Goal: Information Seeking & Learning: Learn about a topic

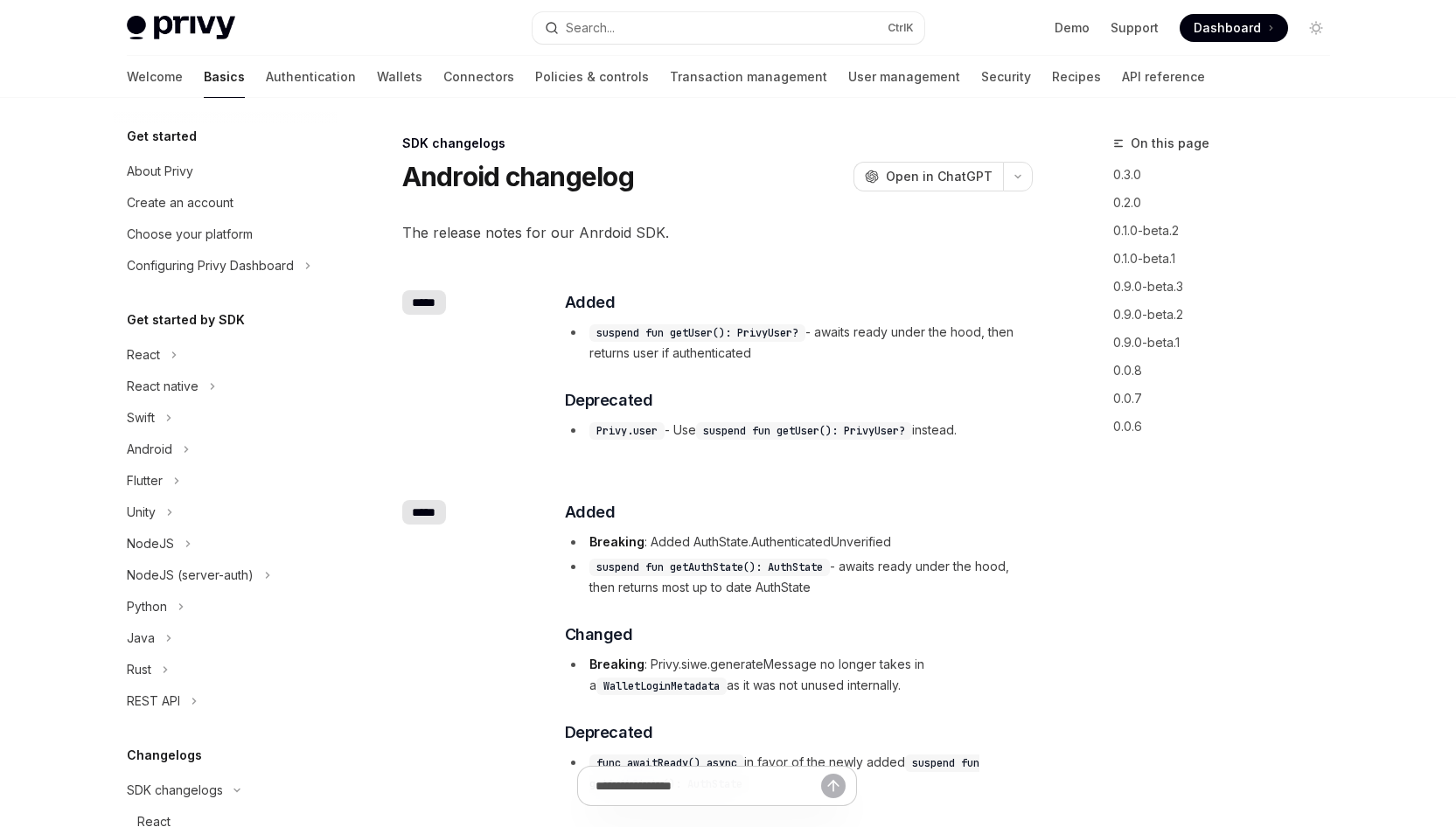
scroll to position [580, 0]
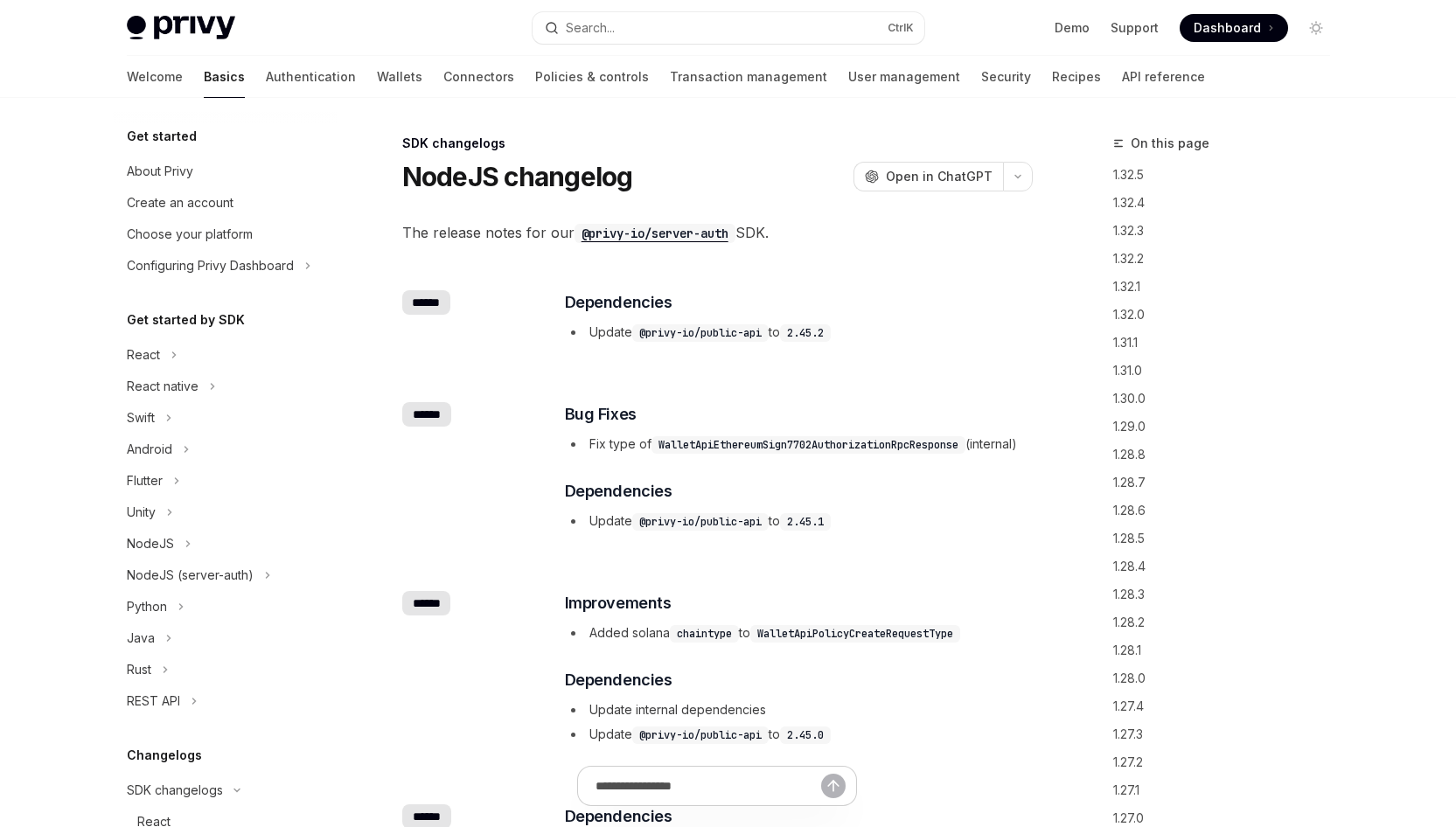
scroll to position [454, 0]
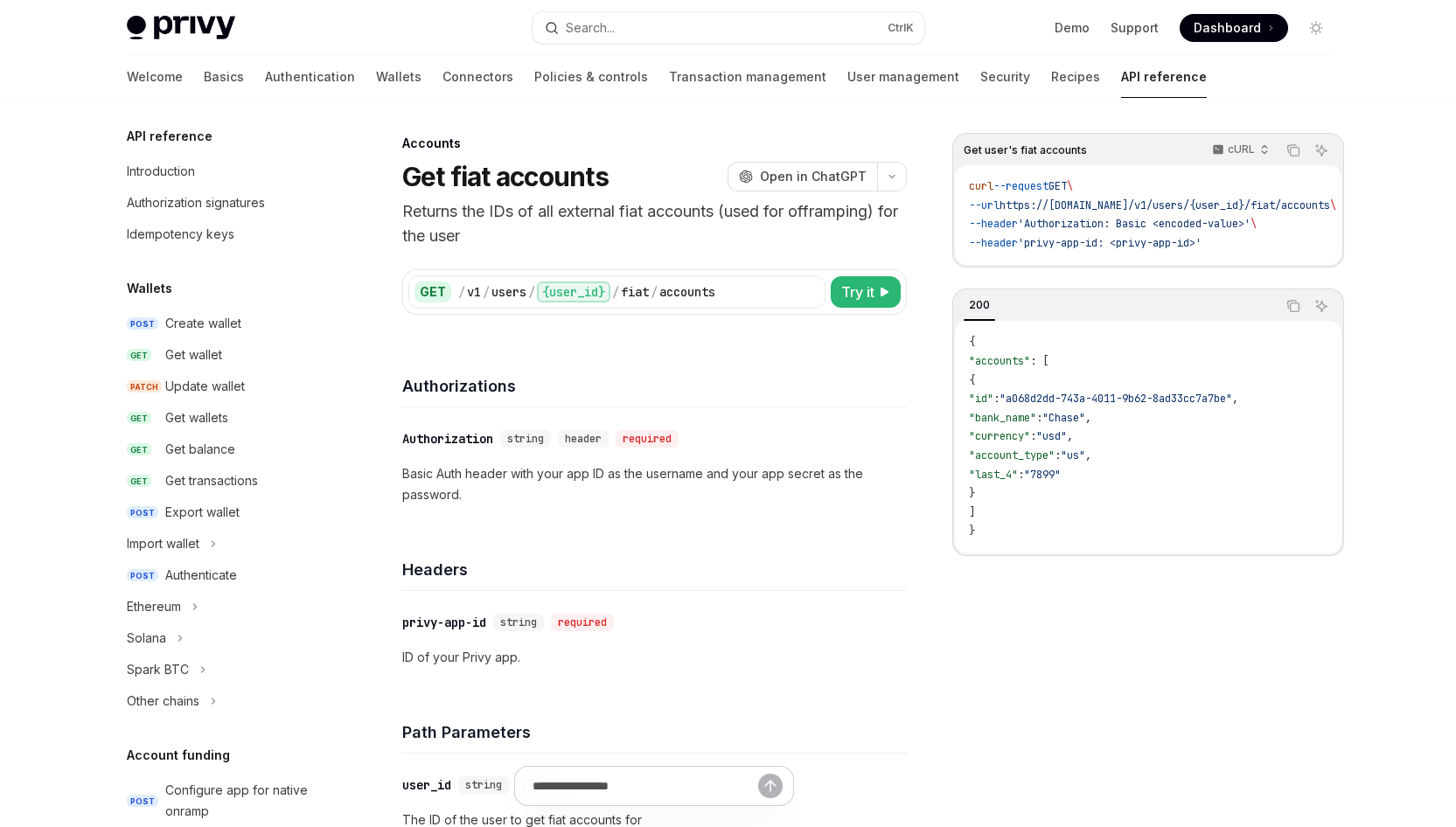
scroll to position [496, 0]
